Goal: Find contact information: Find contact information

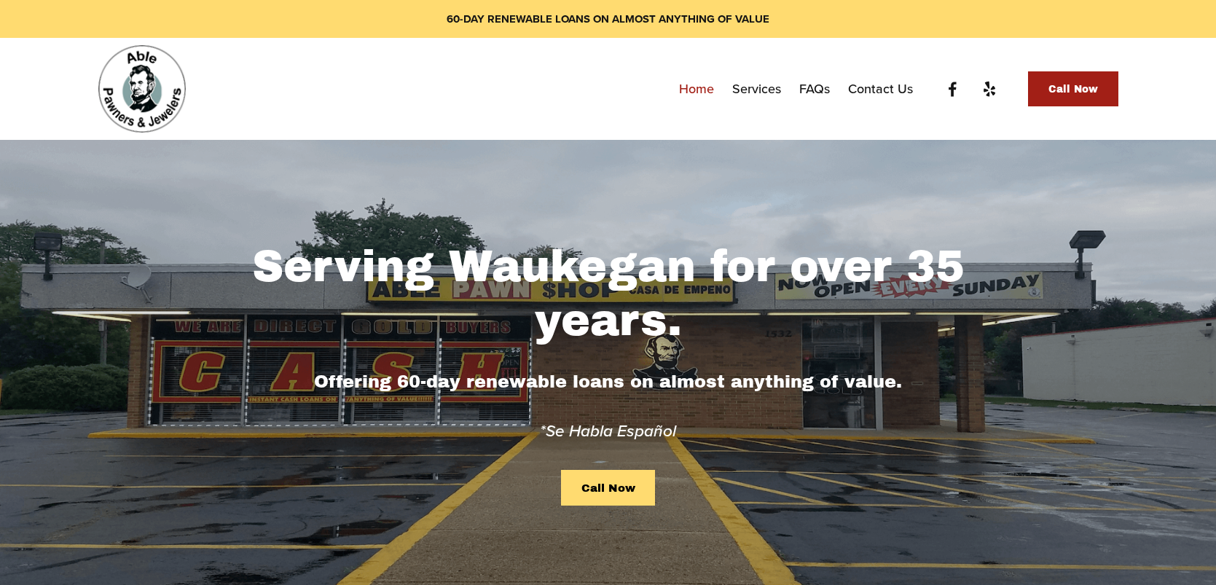
click at [615, 480] on link "Call Now" at bounding box center [608, 488] width 94 height 36
click at [760, 87] on link "Services" at bounding box center [756, 89] width 49 height 26
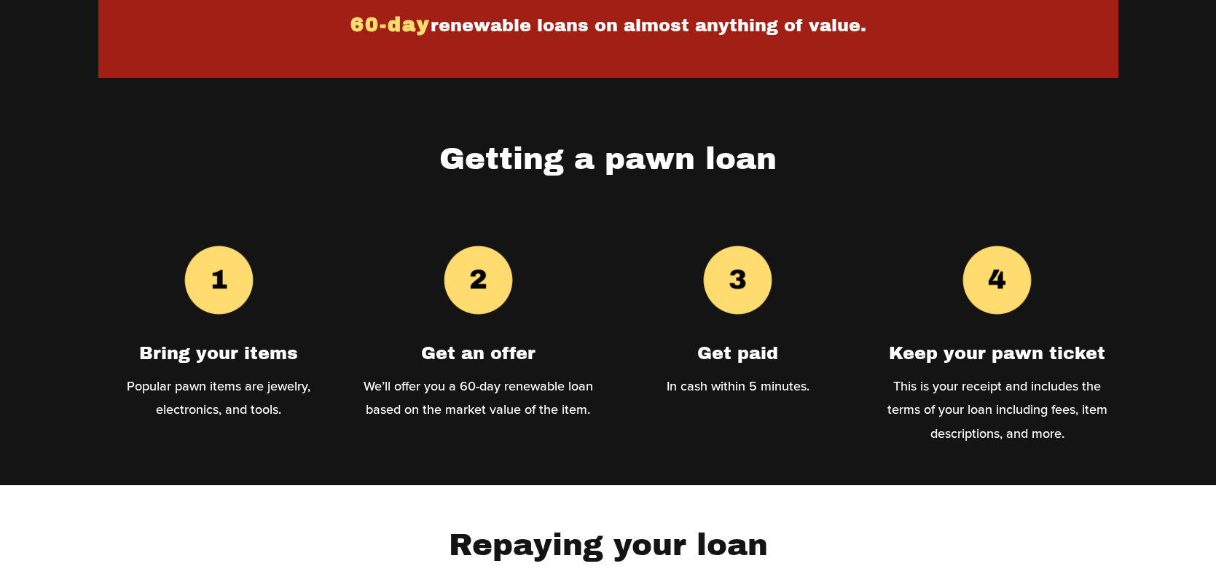
scroll to position [1004, 0]
